Goal: Task Accomplishment & Management: Use online tool/utility

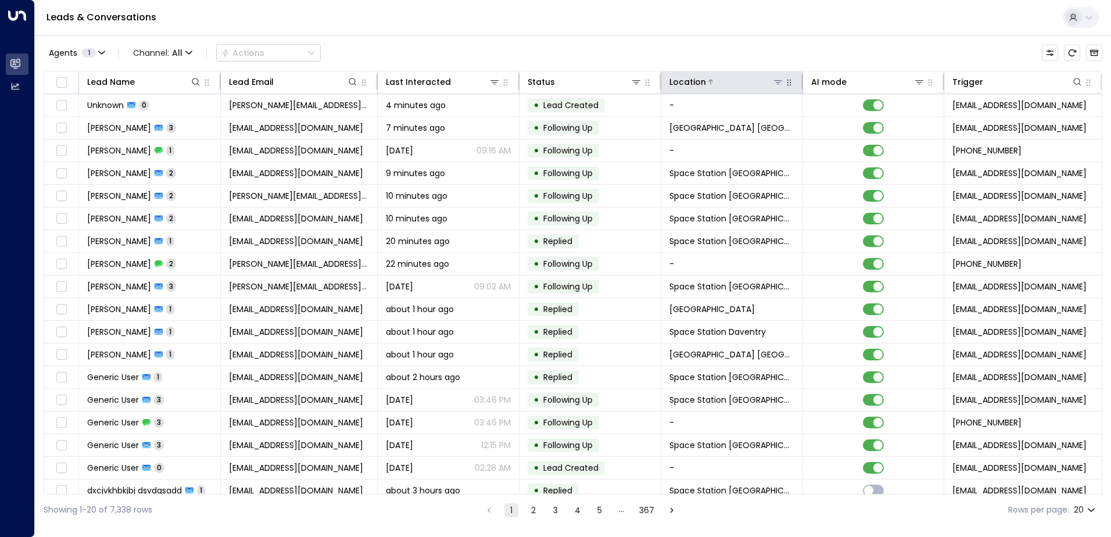
click at [774, 78] on icon at bounding box center [778, 81] width 9 height 9
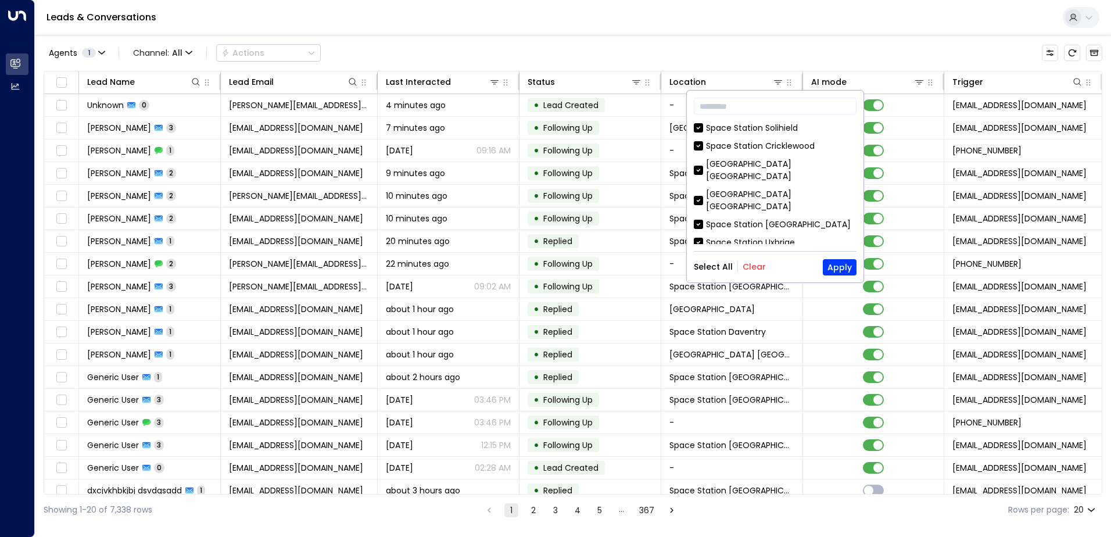
click at [747, 267] on button "Clear" at bounding box center [754, 266] width 23 height 9
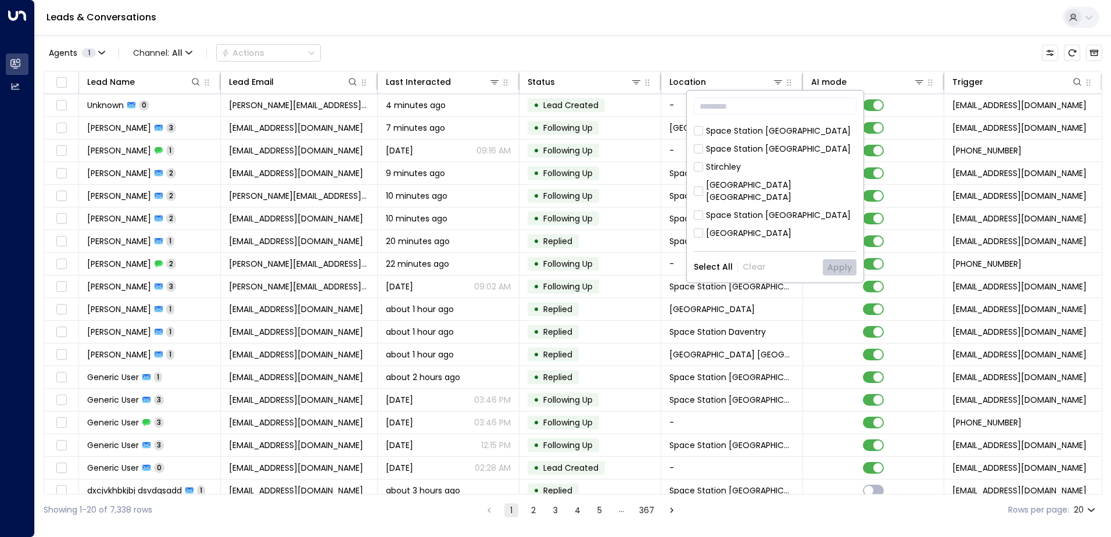
scroll to position [349, 0]
click at [779, 213] on div "Space Station [GEOGRAPHIC_DATA]" at bounding box center [778, 219] width 145 height 12
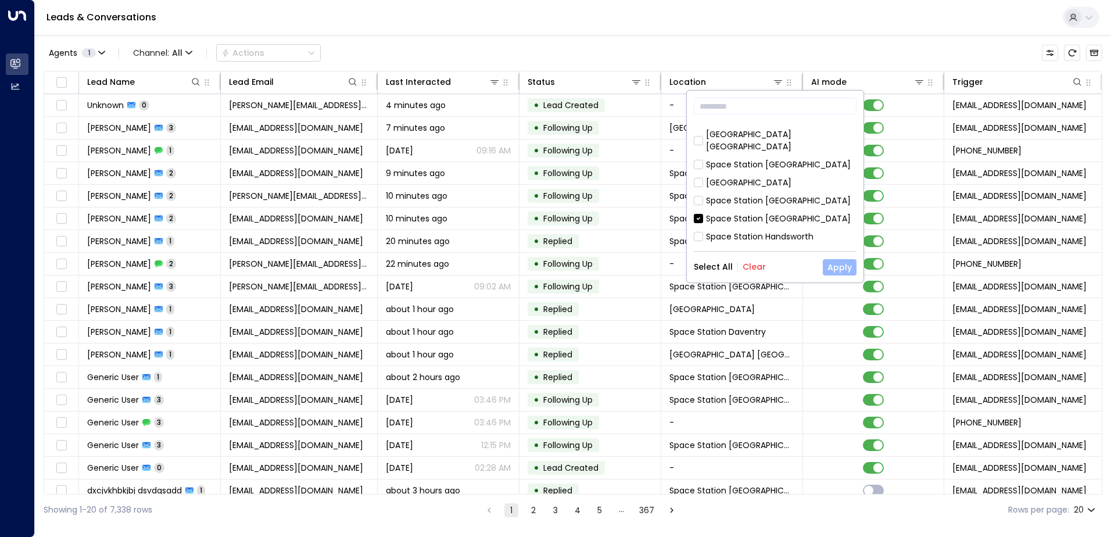
click at [844, 274] on button "Apply" at bounding box center [840, 267] width 34 height 16
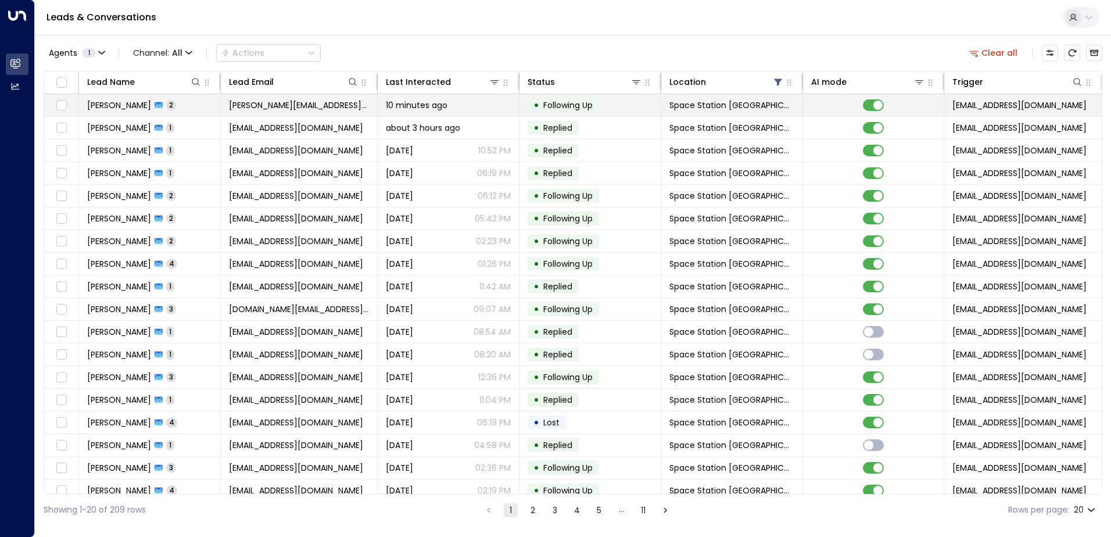
click at [144, 103] on span "[PERSON_NAME]" at bounding box center [119, 105] width 64 height 12
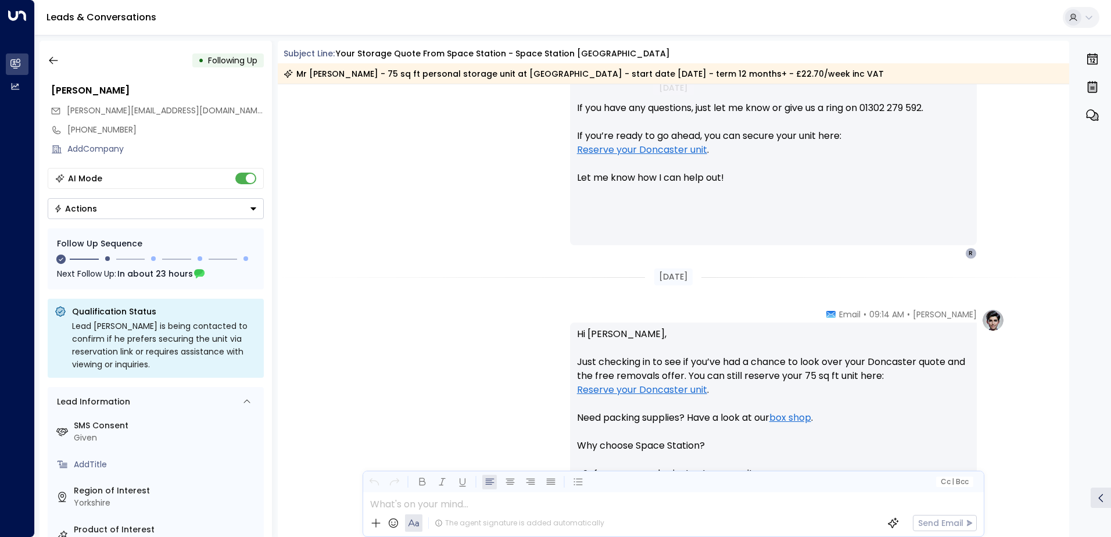
scroll to position [483, 0]
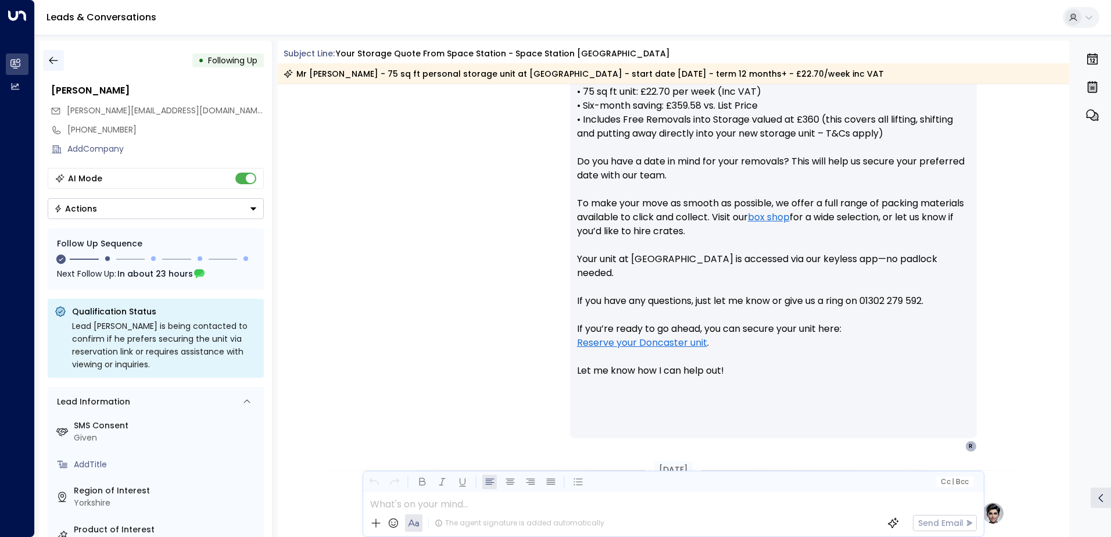
click at [52, 66] on icon "button" at bounding box center [54, 61] width 12 height 12
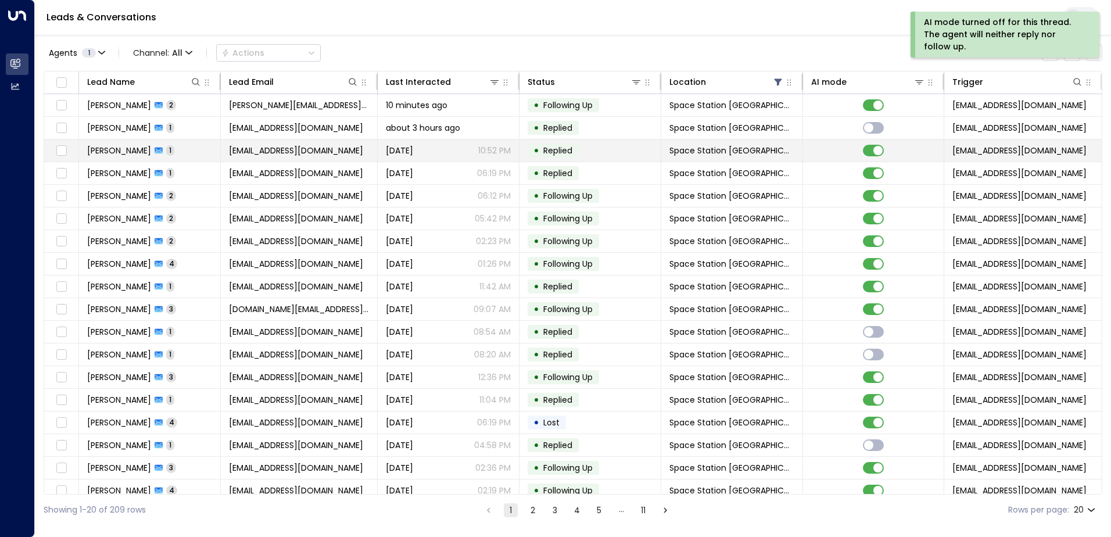
click at [166, 151] on span "1" at bounding box center [170, 150] width 8 height 10
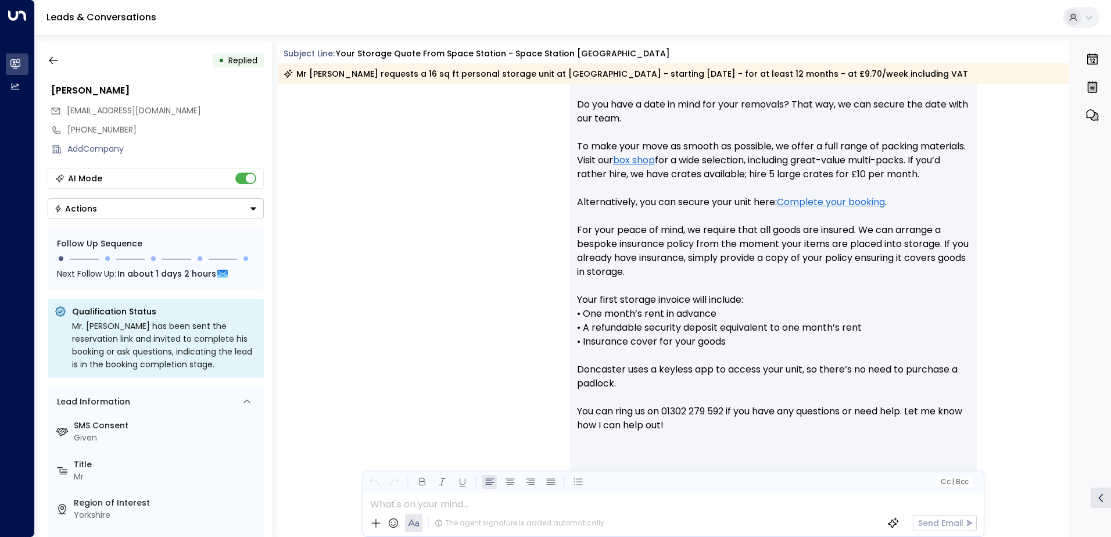
scroll to position [612, 0]
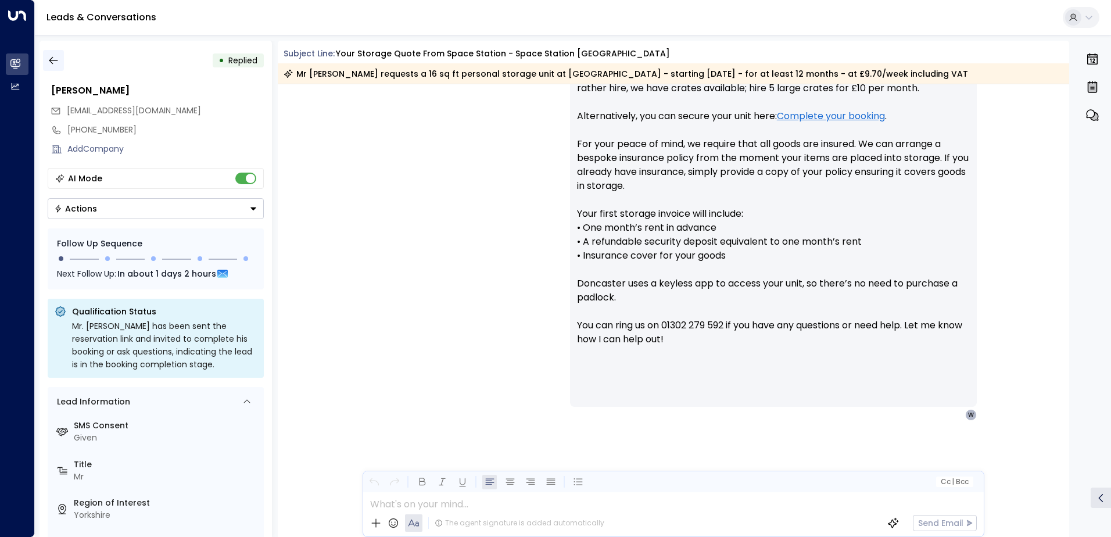
click at [58, 67] on button "button" at bounding box center [53, 60] width 21 height 21
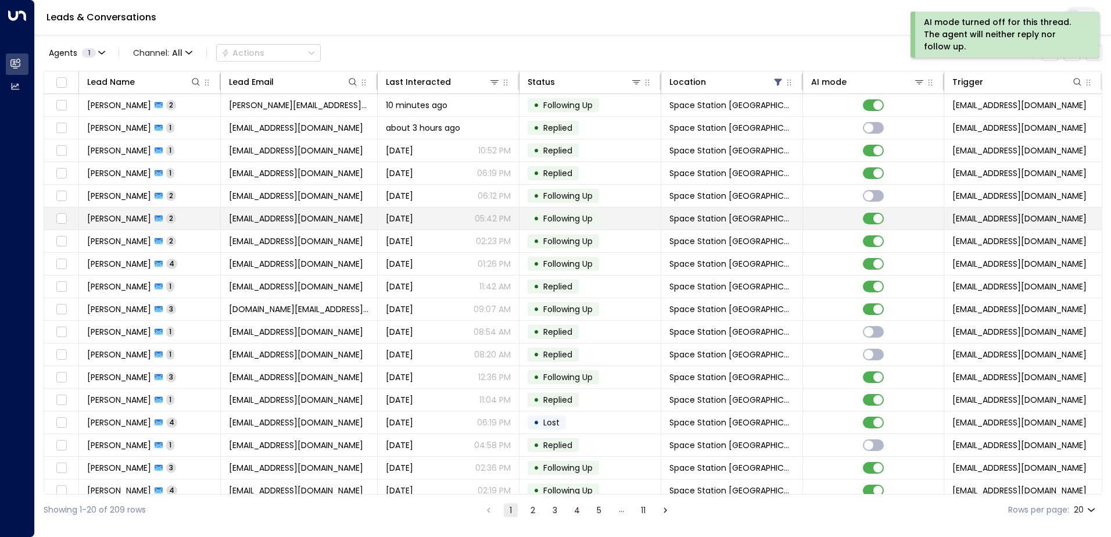
click at [145, 221] on span "[PERSON_NAME]" at bounding box center [119, 219] width 64 height 12
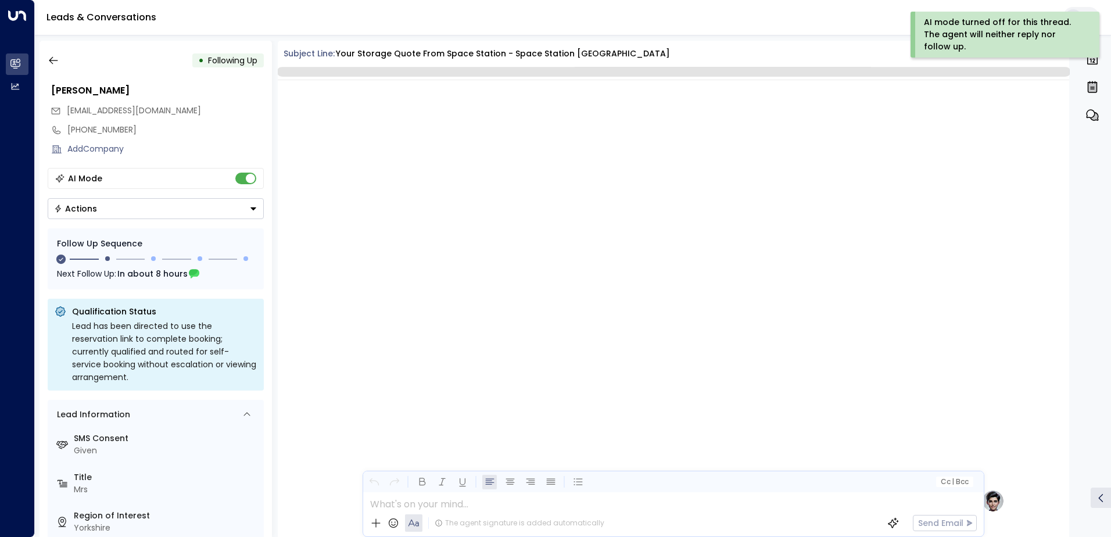
scroll to position [862, 0]
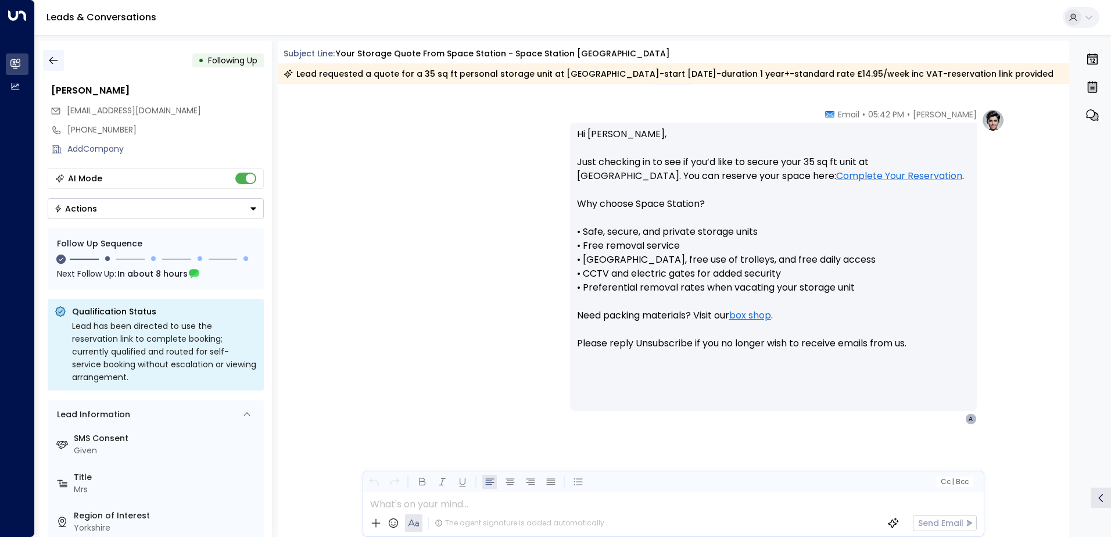
click at [60, 66] on button "button" at bounding box center [53, 60] width 21 height 21
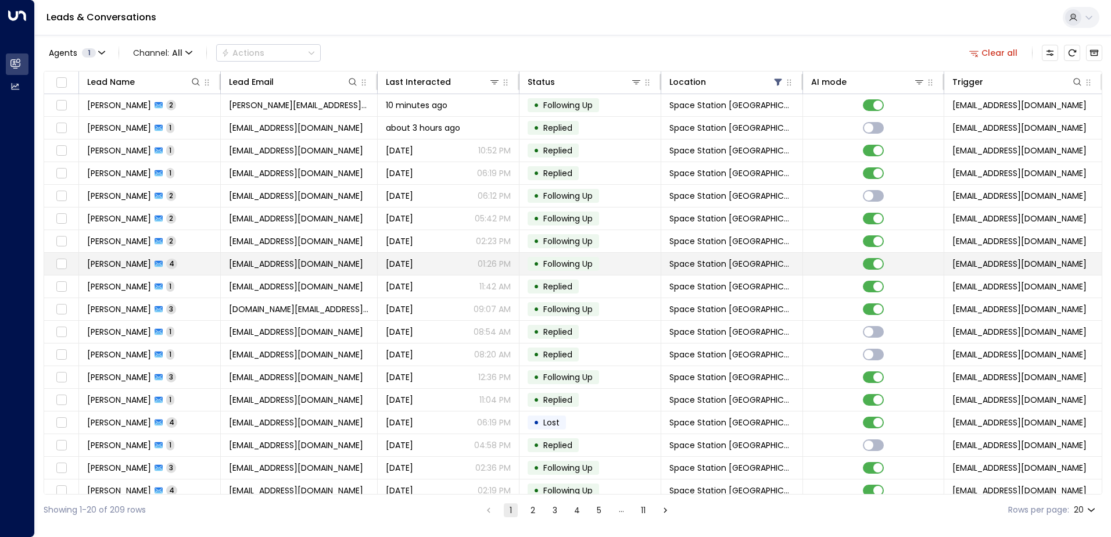
click at [142, 269] on span "[PERSON_NAME]" at bounding box center [119, 264] width 64 height 12
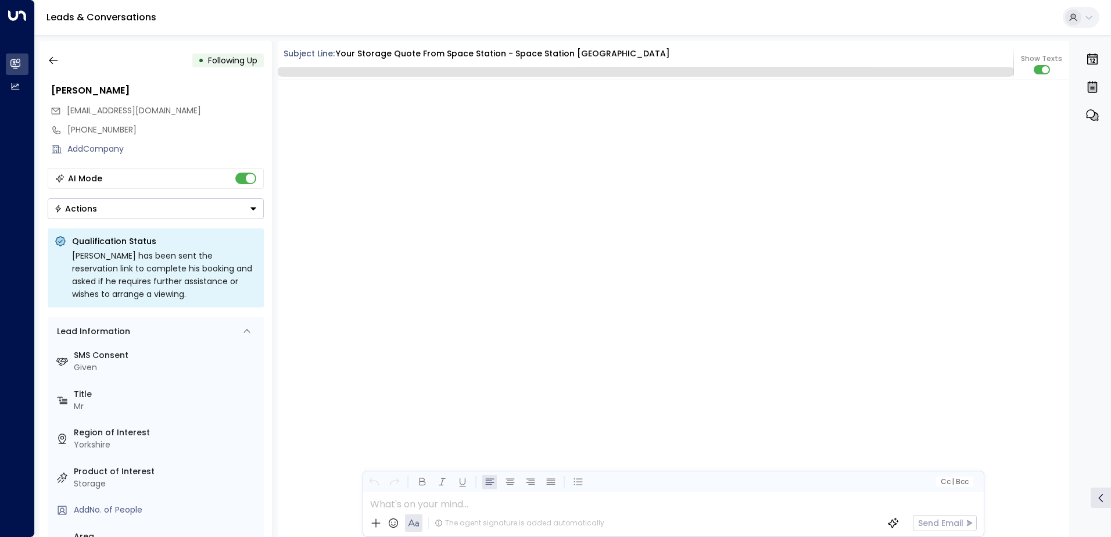
scroll to position [2334, 0]
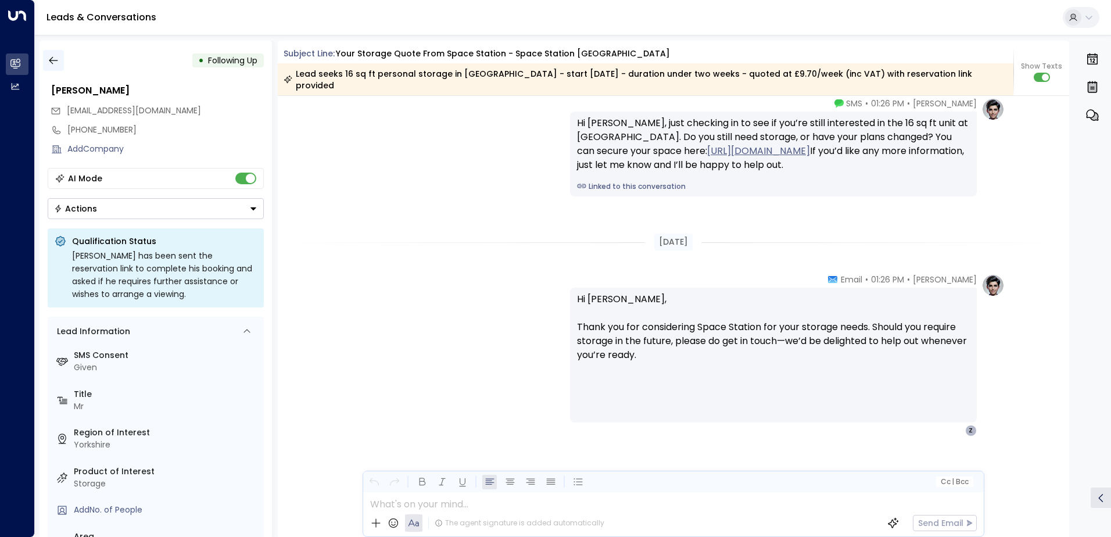
click at [48, 55] on icon "button" at bounding box center [54, 61] width 12 height 12
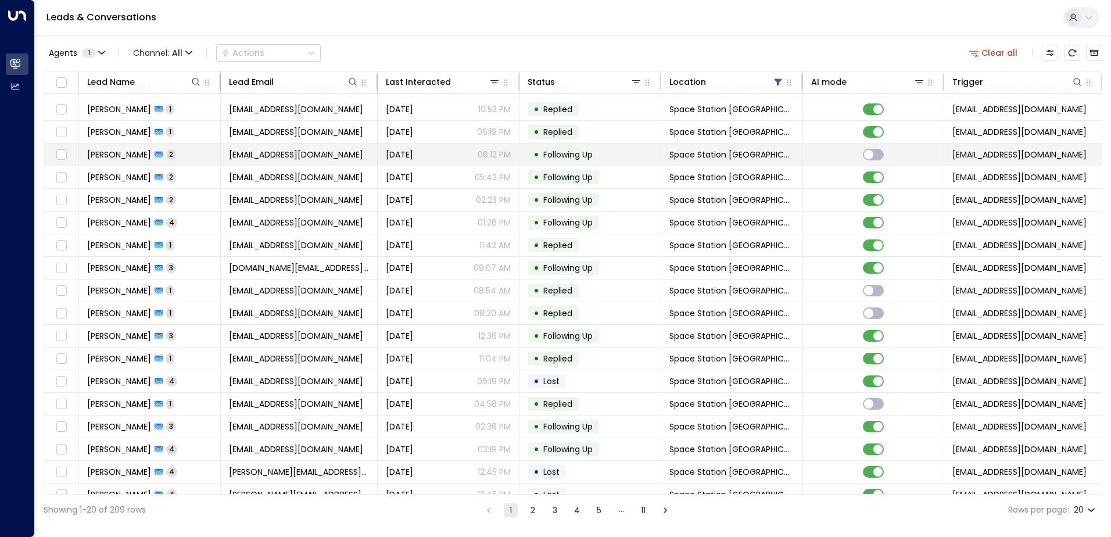
scroll to position [57, 0]
